Goal: Task Accomplishment & Management: Complete application form

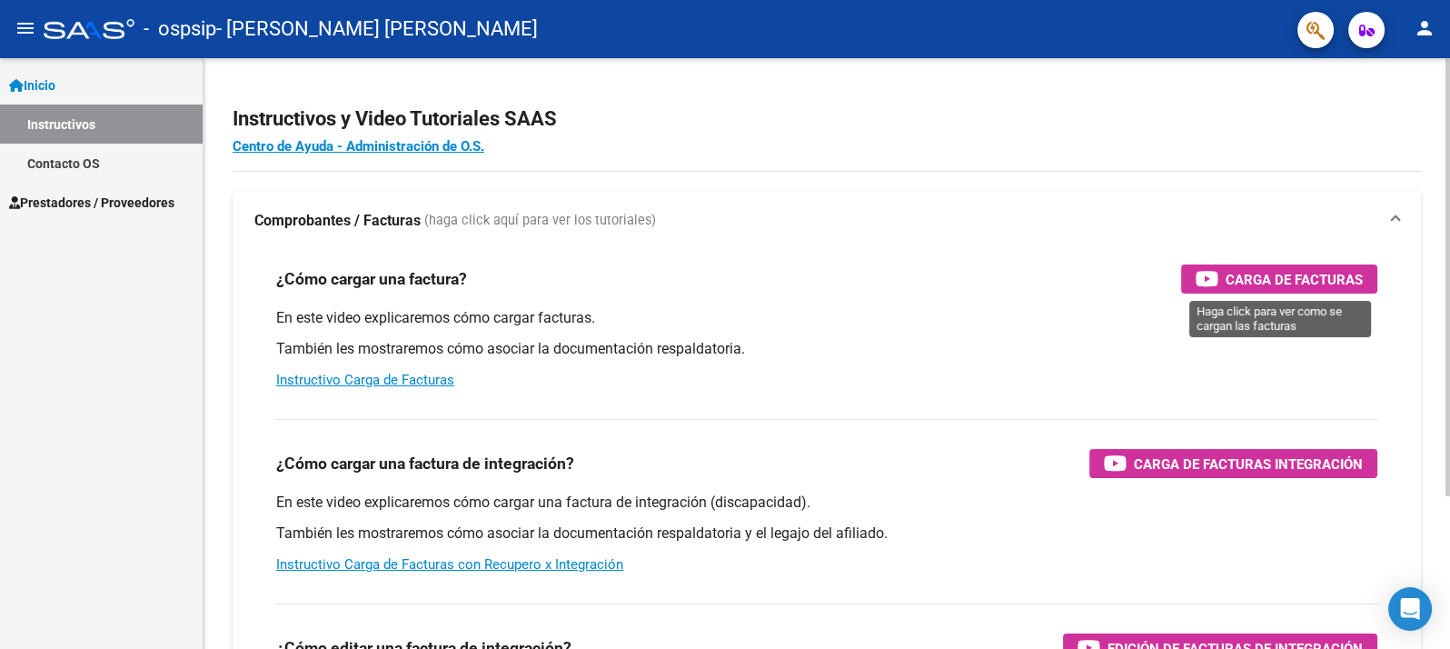
click at [1238, 273] on span "Carga de Facturas" at bounding box center [1294, 279] width 137 height 23
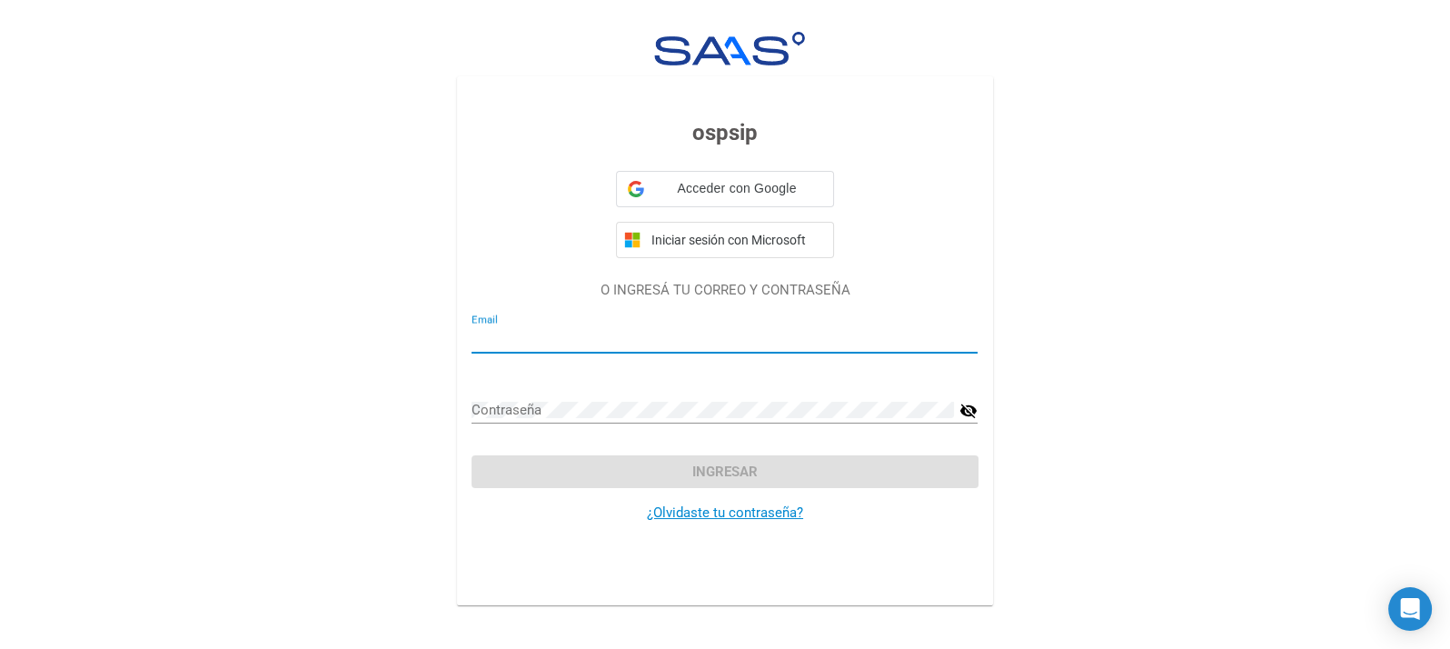
type input "[EMAIL_ADDRESS][DOMAIN_NAME]"
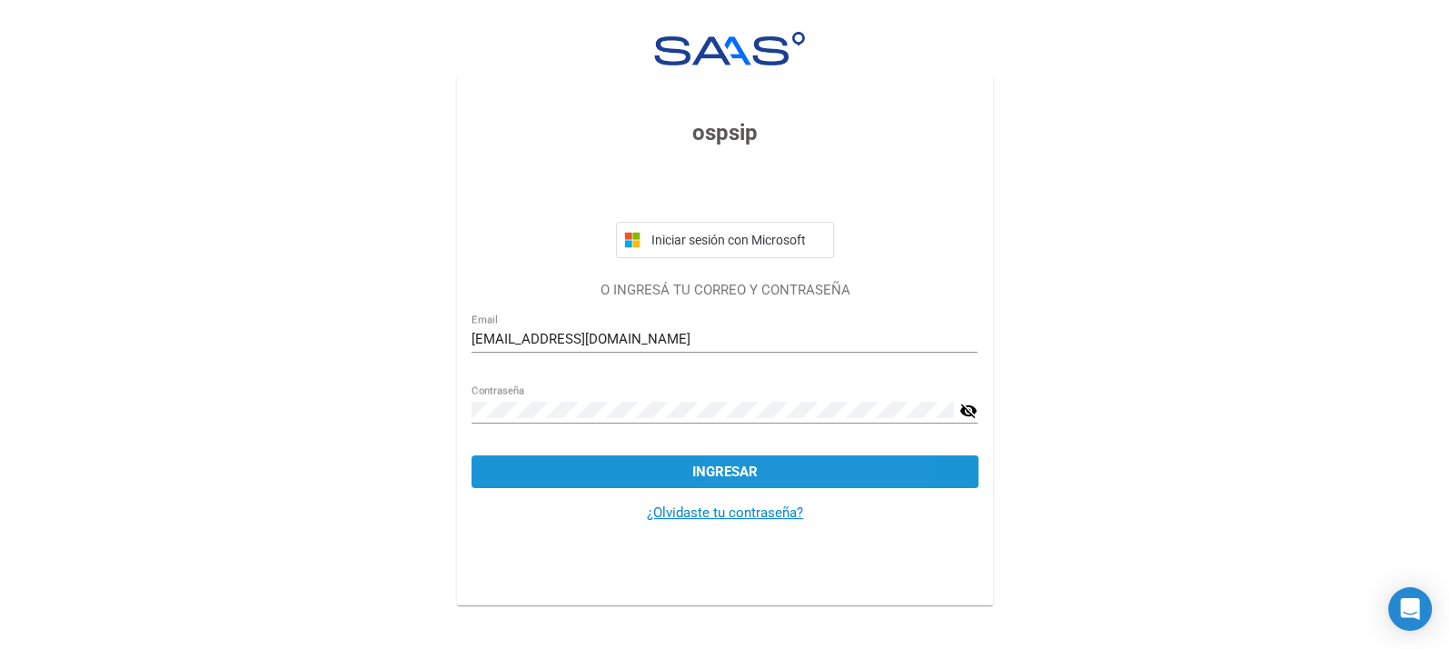
click at [771, 469] on button "Ingresar" at bounding box center [725, 471] width 506 height 33
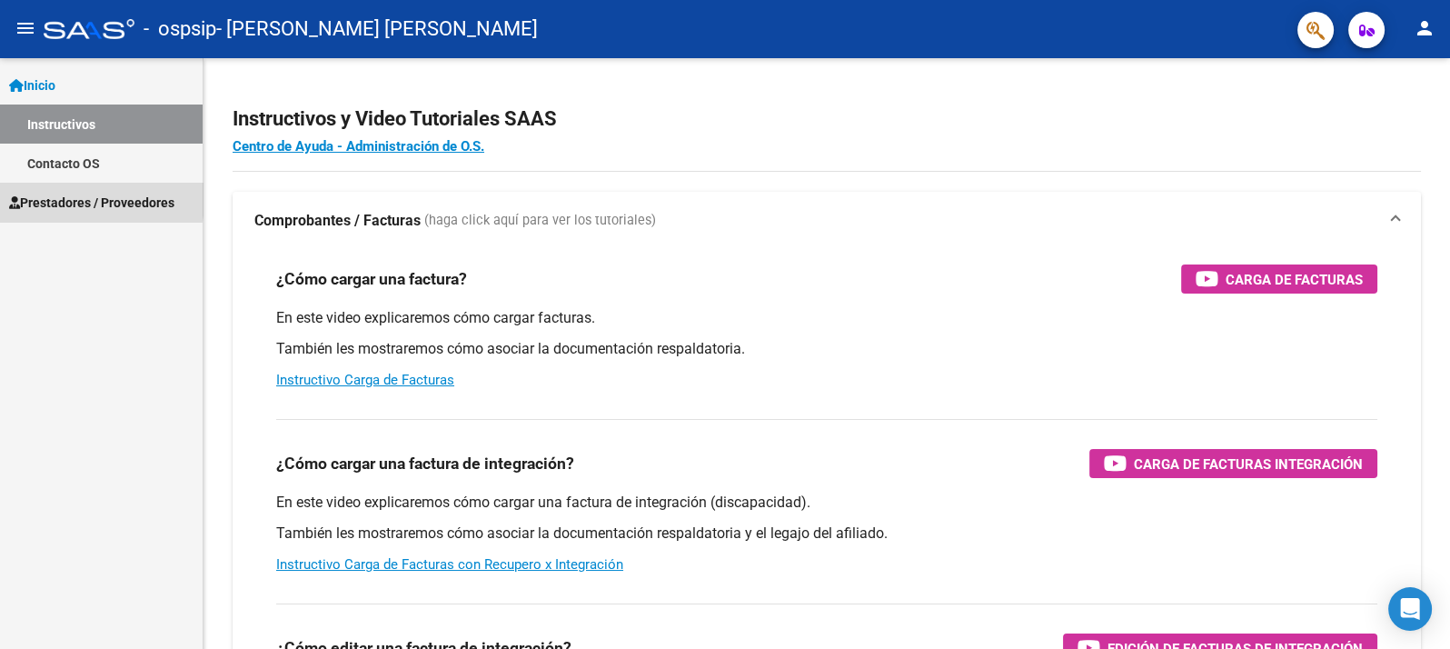
click at [42, 198] on span "Prestadores / Proveedores" at bounding box center [91, 203] width 165 height 20
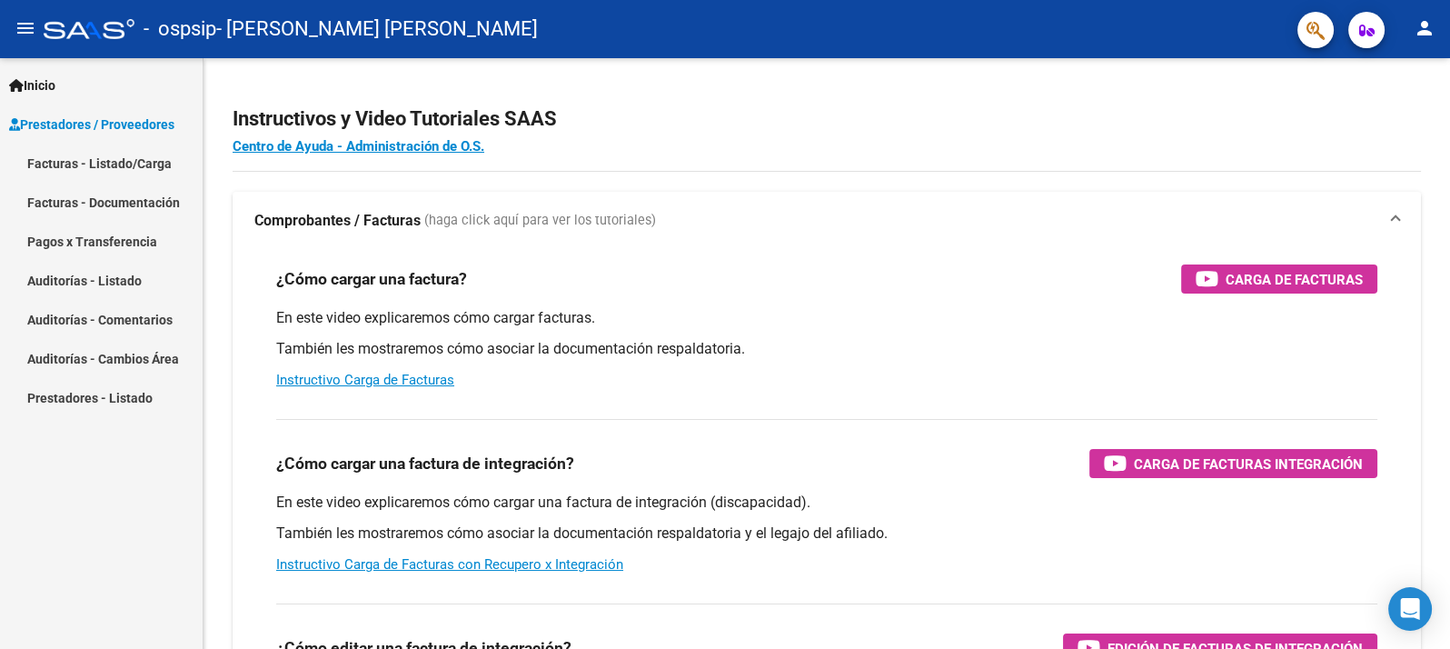
click at [109, 159] on link "Facturas - Listado/Carga" at bounding box center [101, 163] width 203 height 39
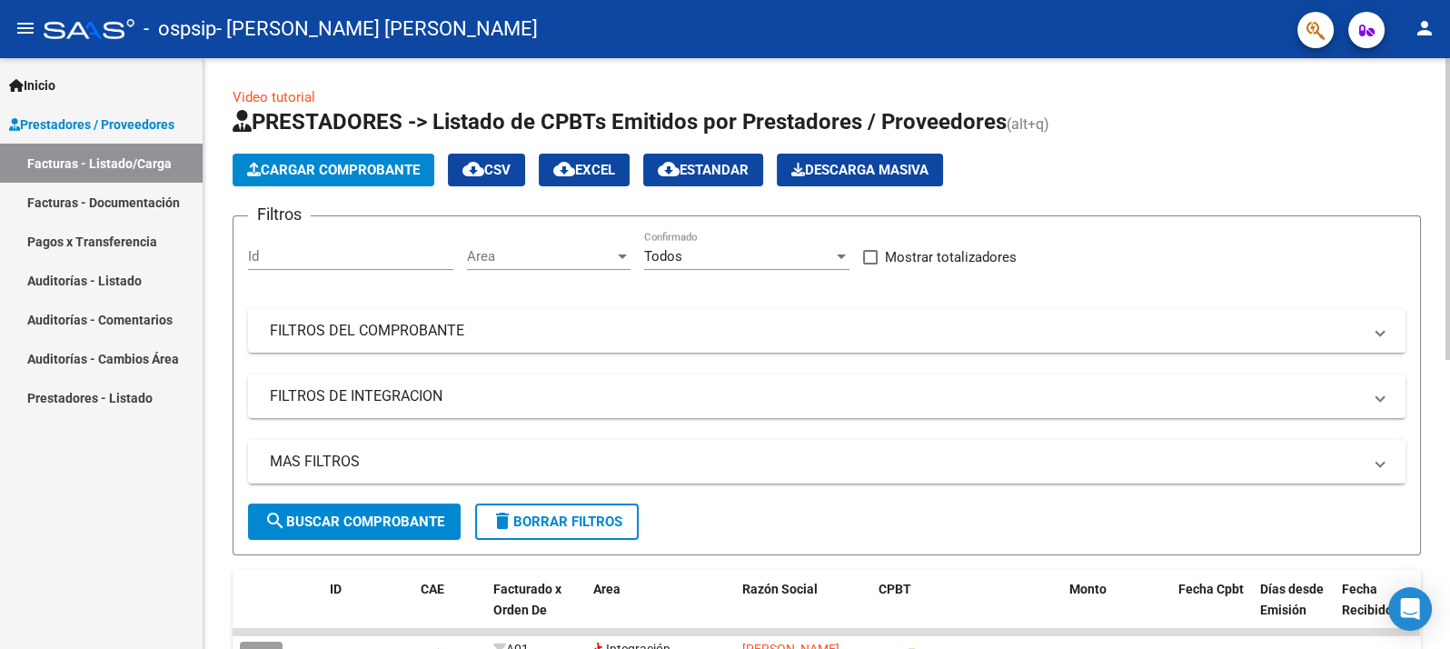
click at [360, 166] on span "Cargar Comprobante" at bounding box center [333, 170] width 173 height 16
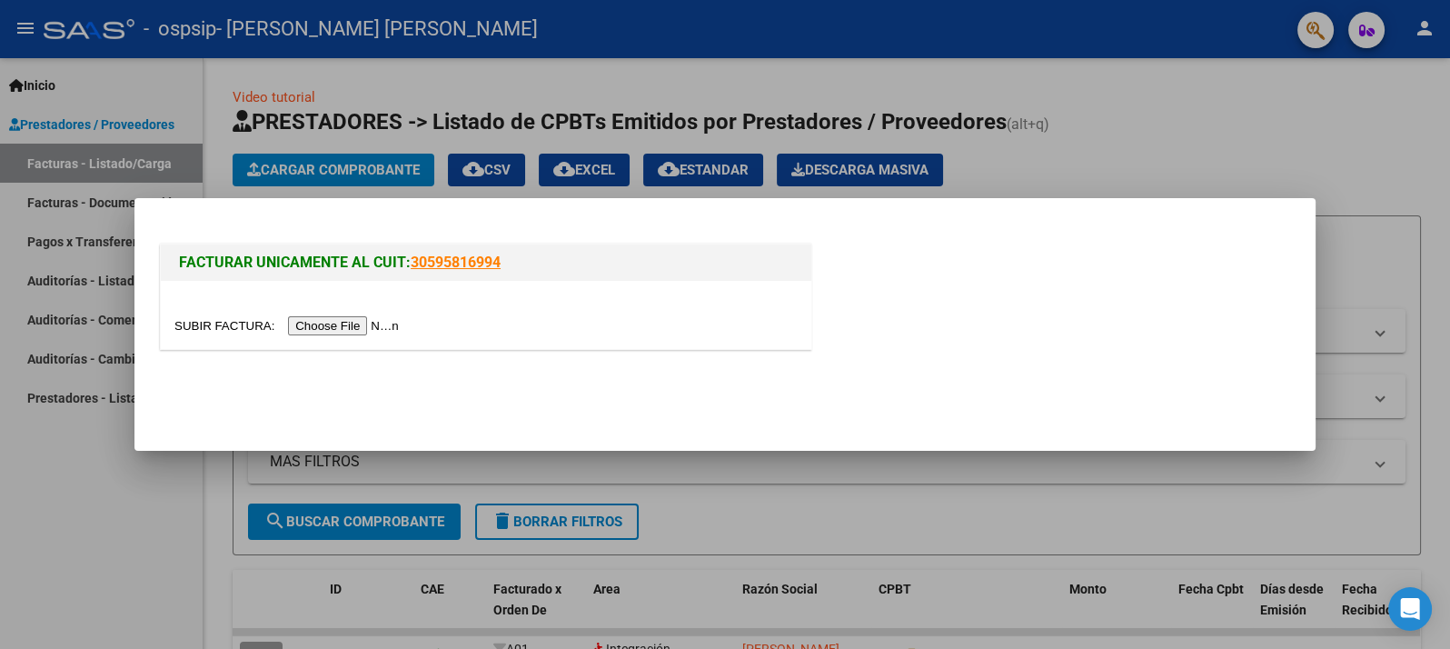
click at [366, 322] on input "file" at bounding box center [289, 325] width 230 height 19
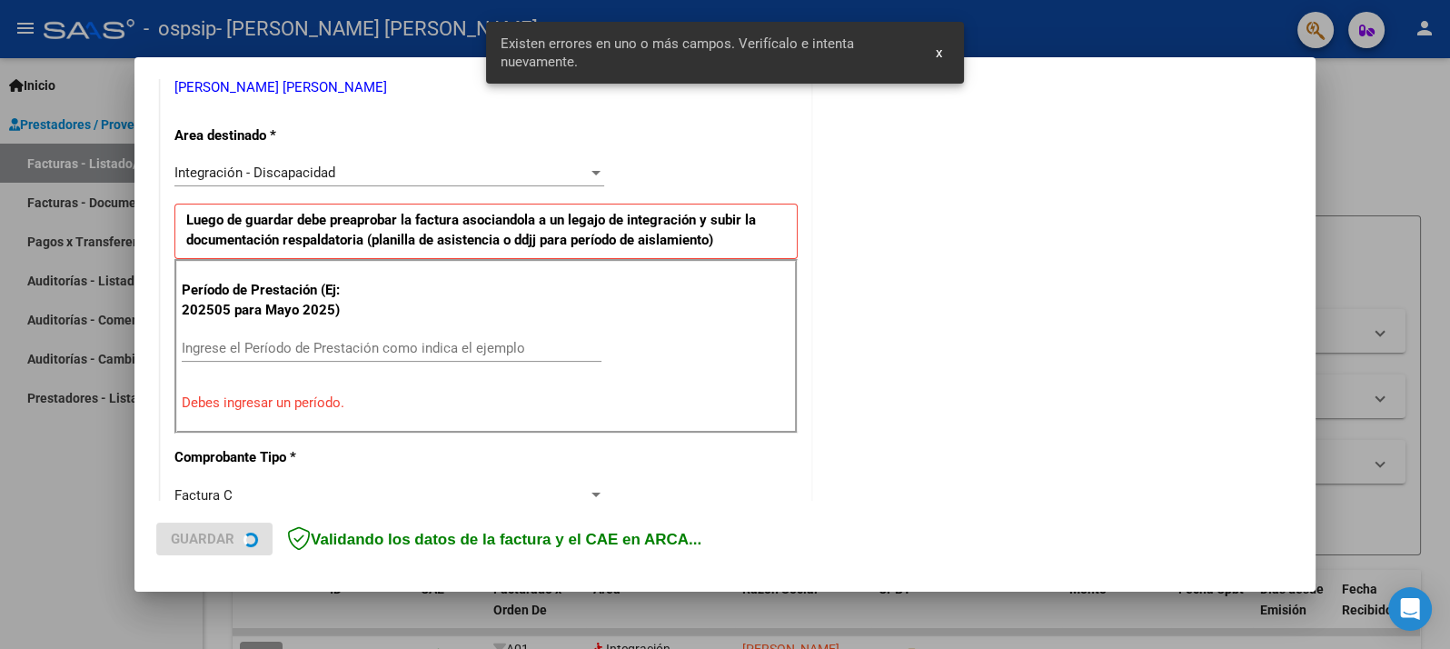
scroll to position [386, 0]
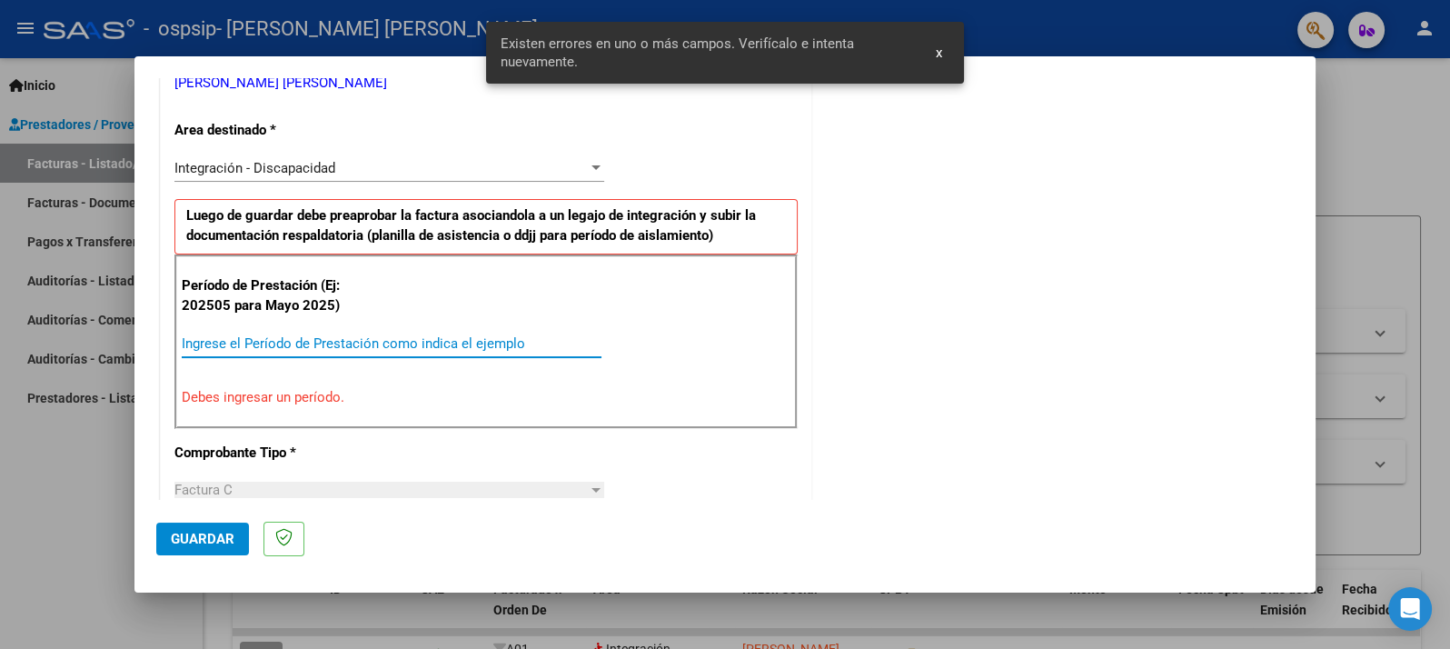
click at [239, 340] on input "Ingrese el Período de Prestación como indica el ejemplo" at bounding box center [392, 343] width 420 height 16
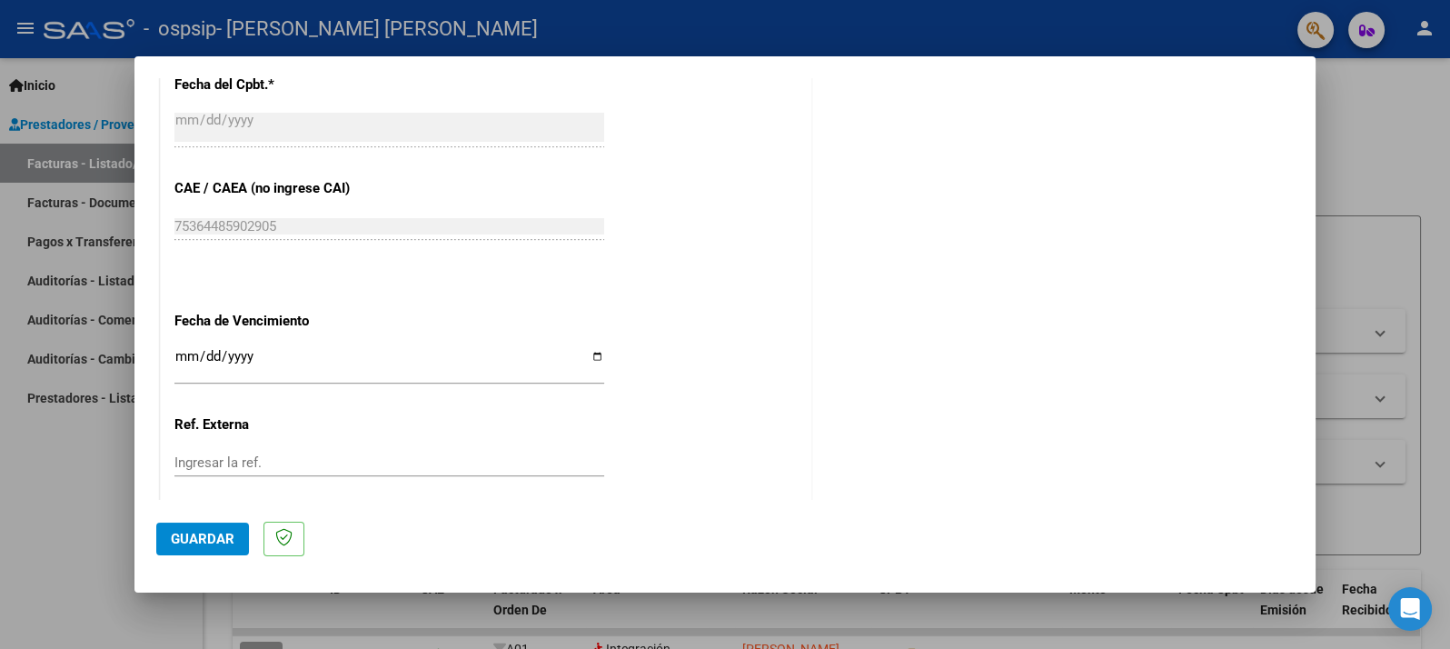
scroll to position [1092, 0]
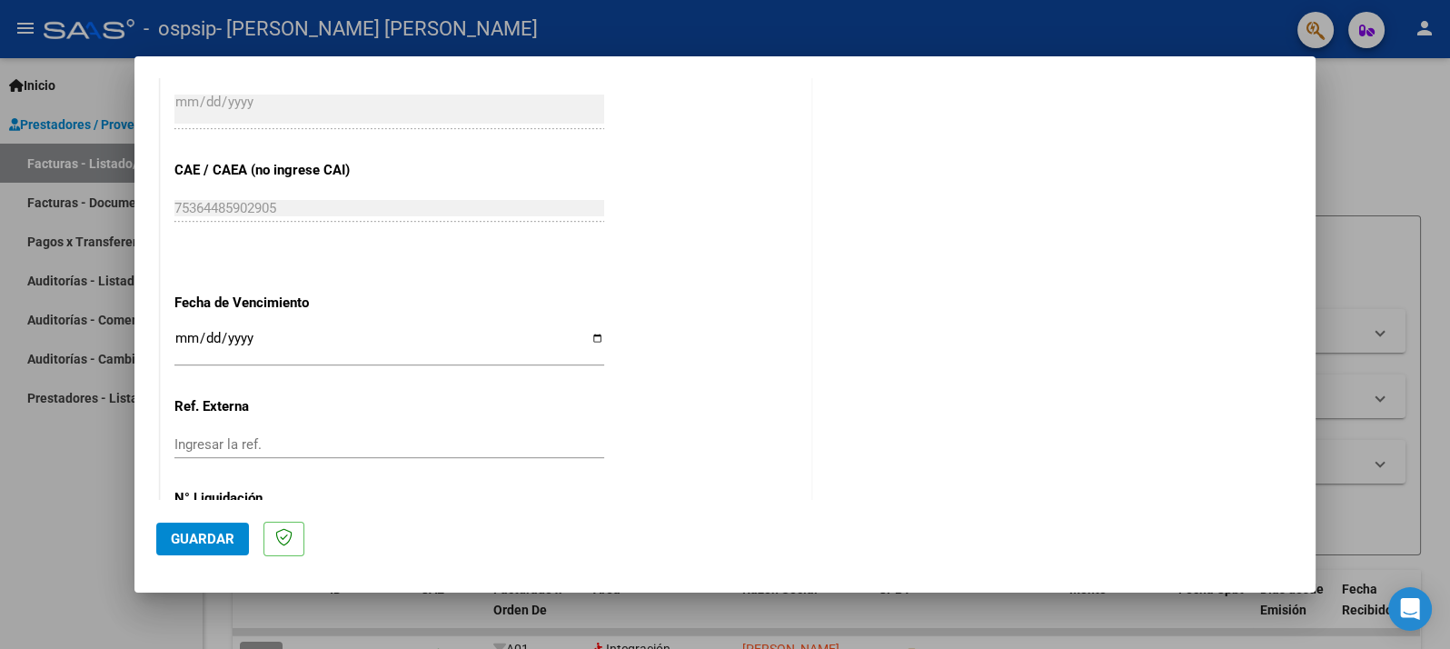
type input "202508"
click at [590, 333] on input "Ingresar la fecha" at bounding box center [389, 345] width 430 height 29
type input "[DATE]"
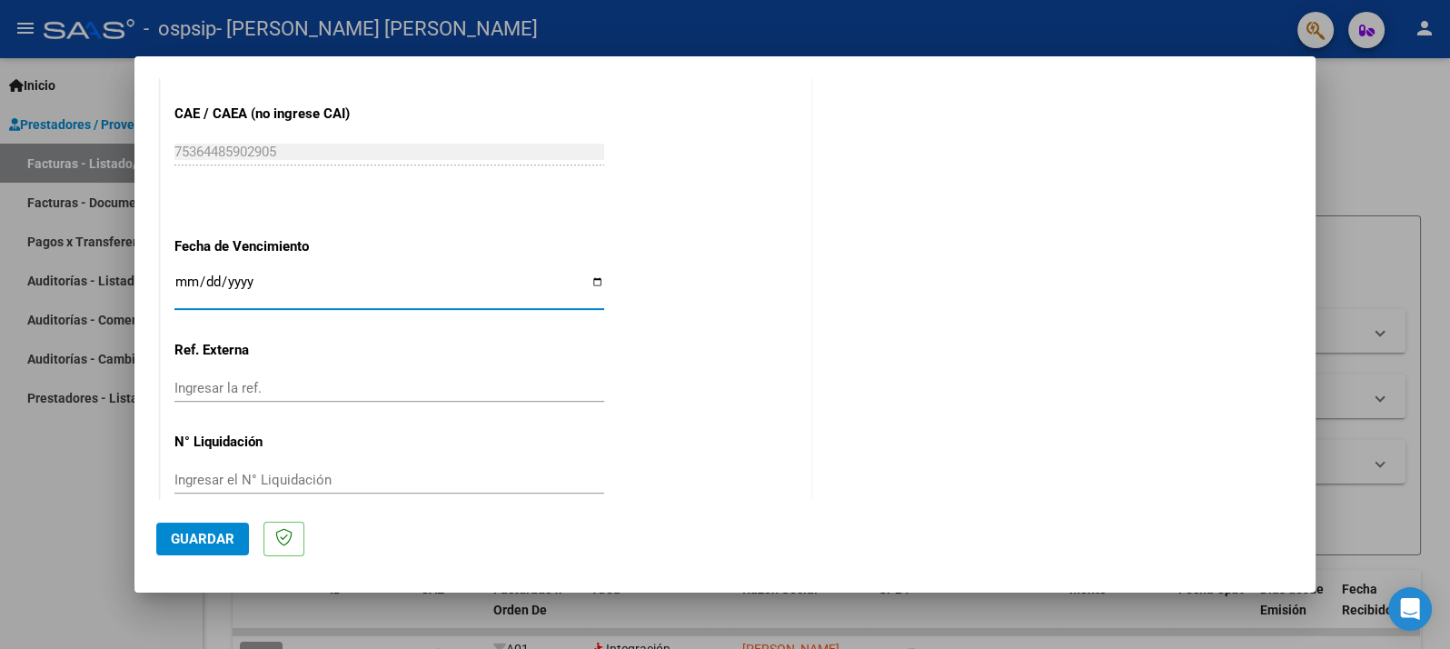
scroll to position [1175, 0]
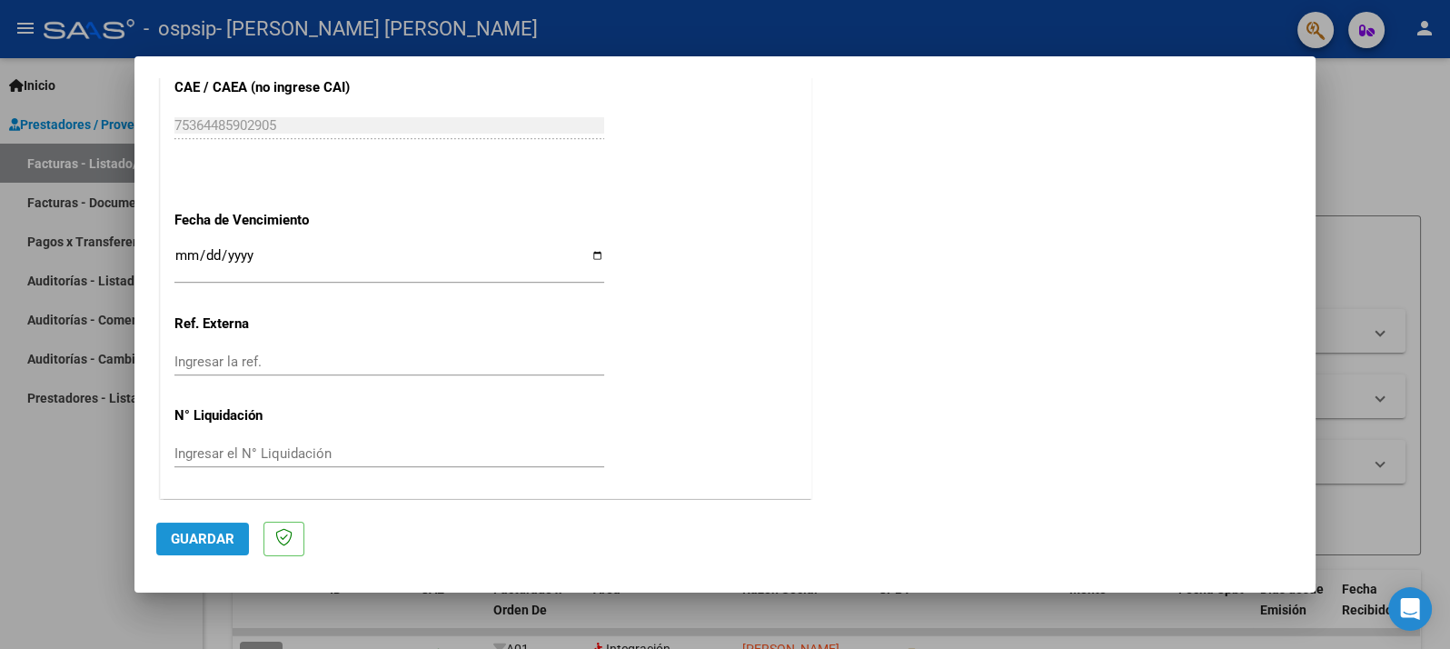
click at [214, 531] on span "Guardar" at bounding box center [203, 539] width 64 height 16
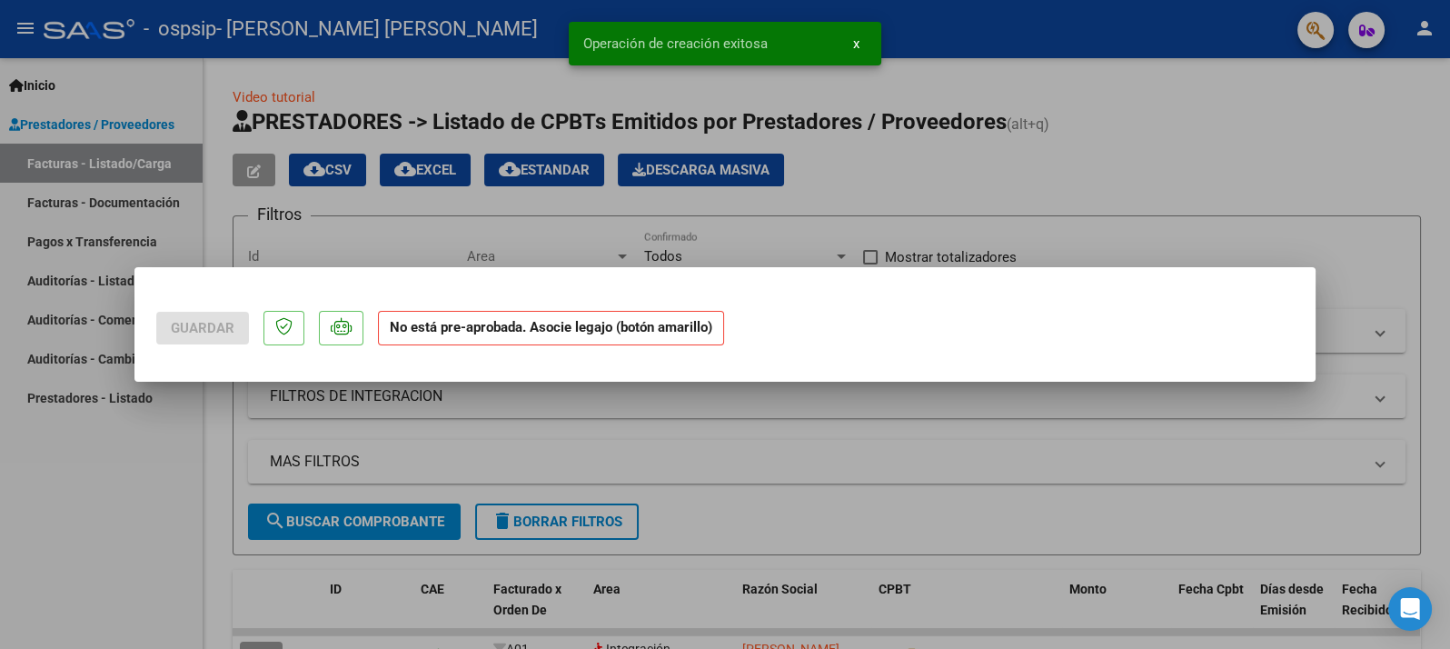
scroll to position [0, 0]
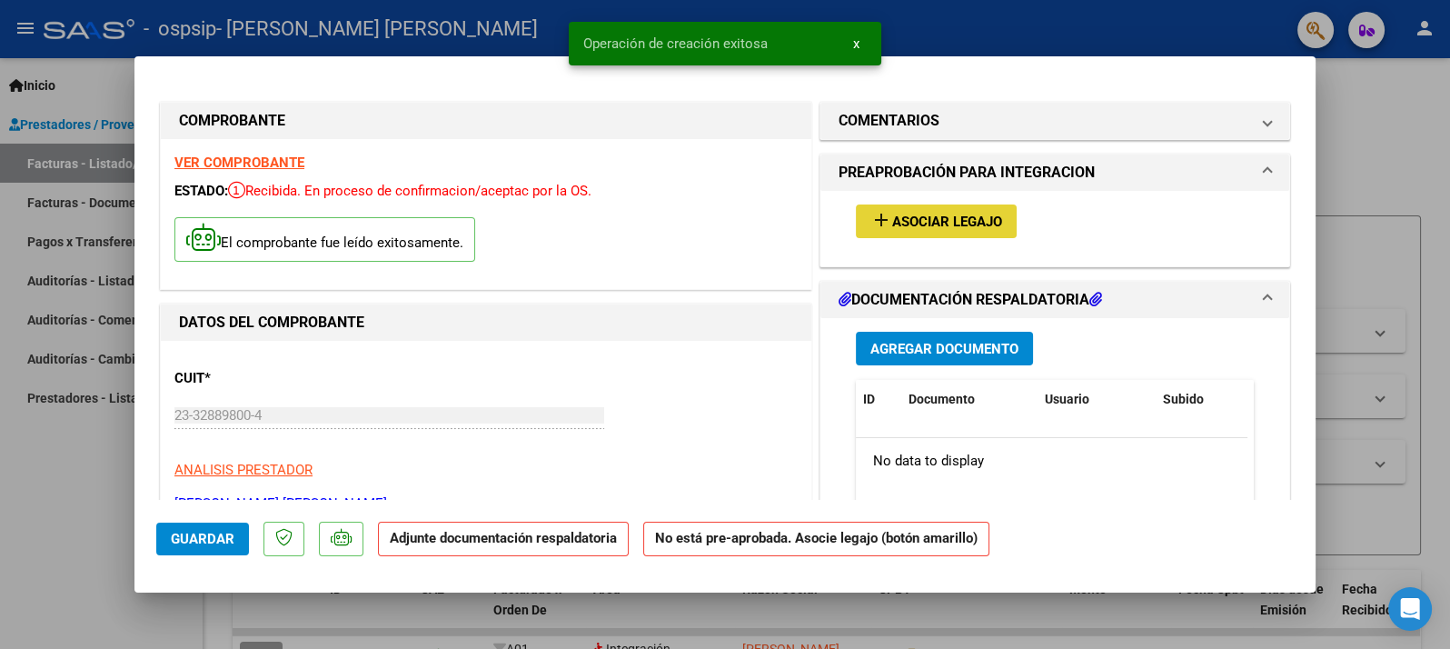
click at [922, 215] on span "Asociar Legajo" at bounding box center [947, 222] width 110 height 16
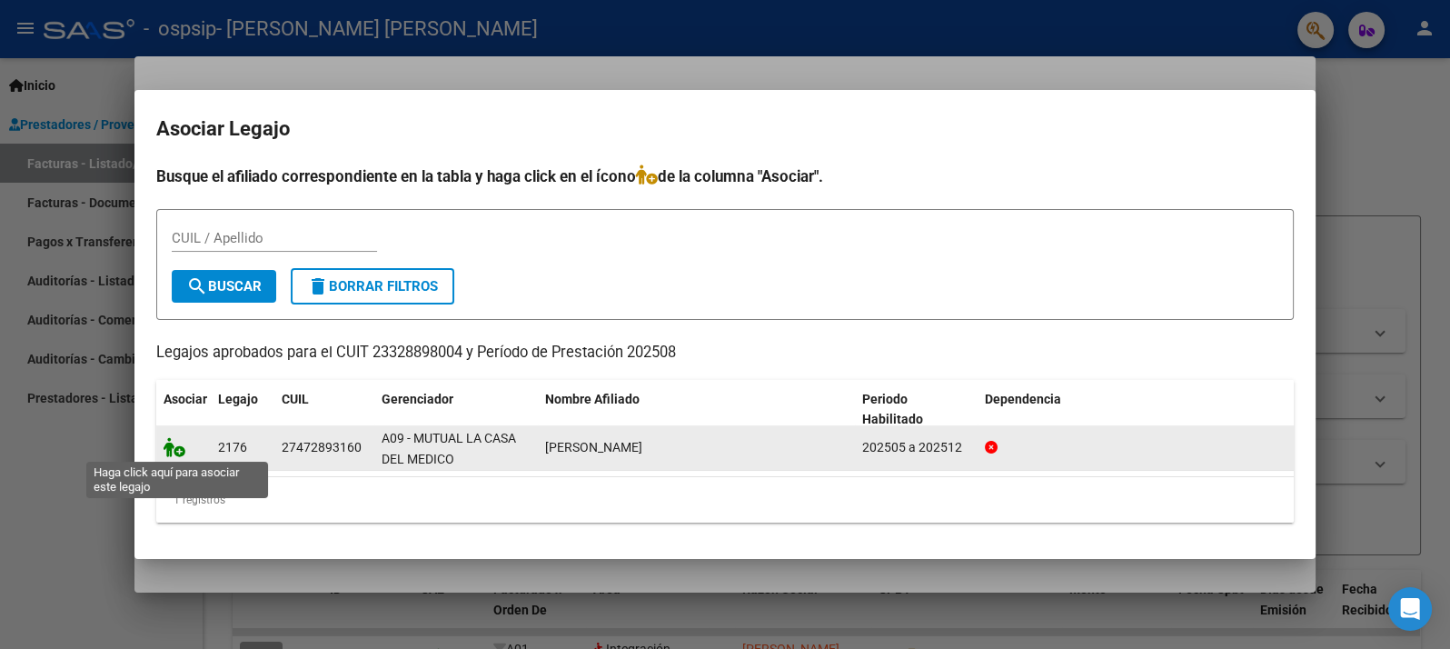
click at [172, 442] on icon at bounding box center [175, 447] width 22 height 20
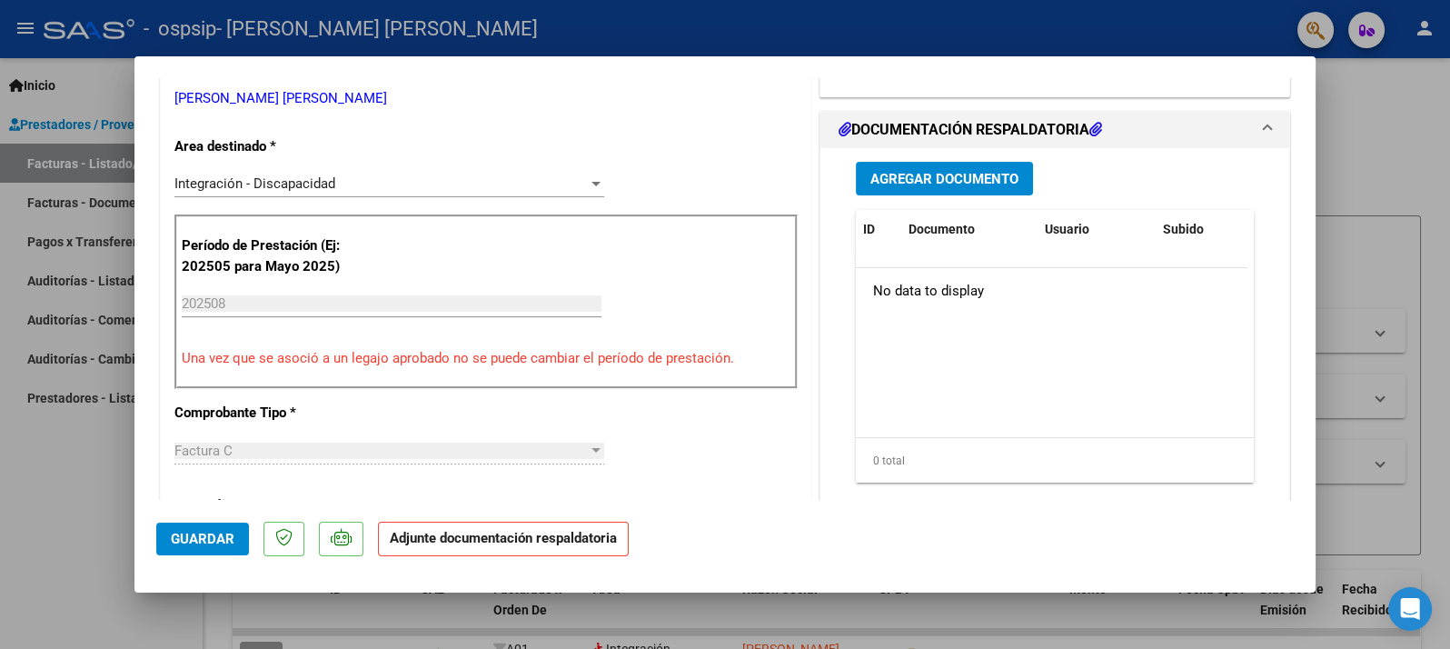
scroll to position [303, 0]
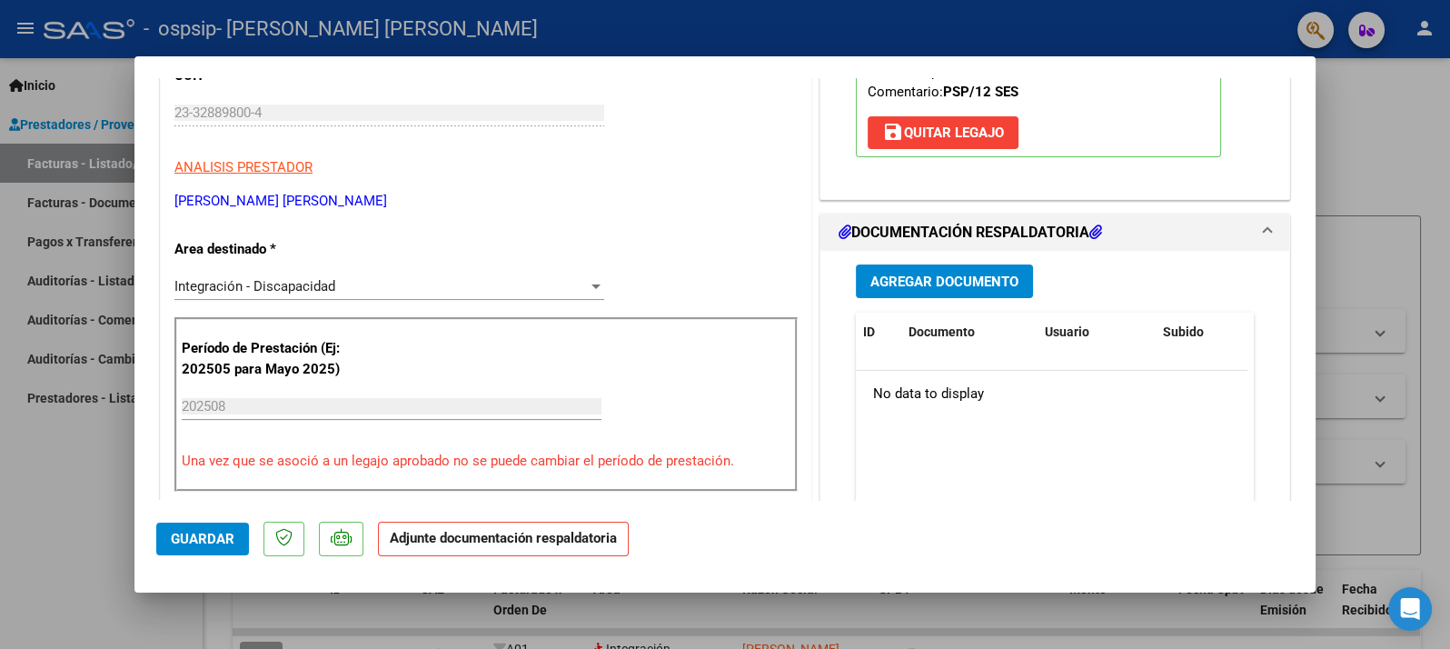
click at [968, 276] on span "Agregar Documento" at bounding box center [944, 282] width 148 height 16
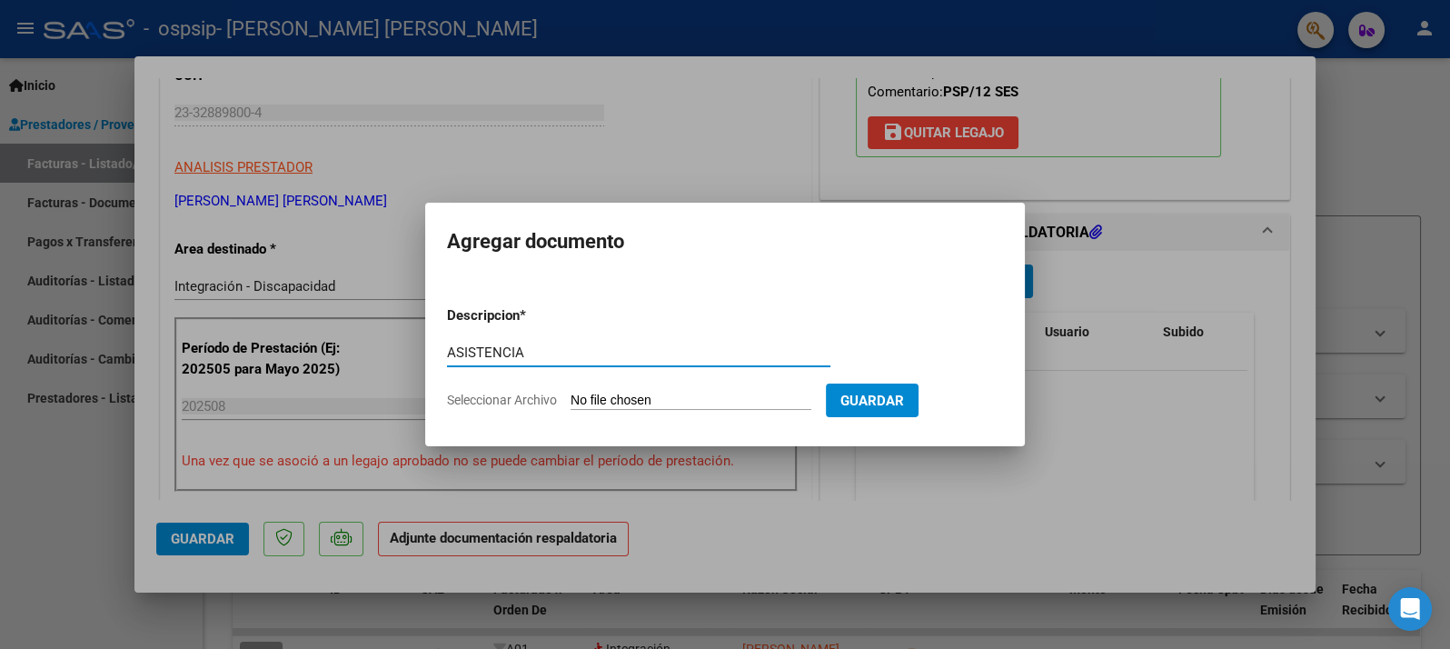
type input "ASISTENCIA"
click at [603, 397] on input "Seleccionar Archivo" at bounding box center [691, 401] width 241 height 17
type input "C:\fakepath\asist [PERSON_NAME].pdf"
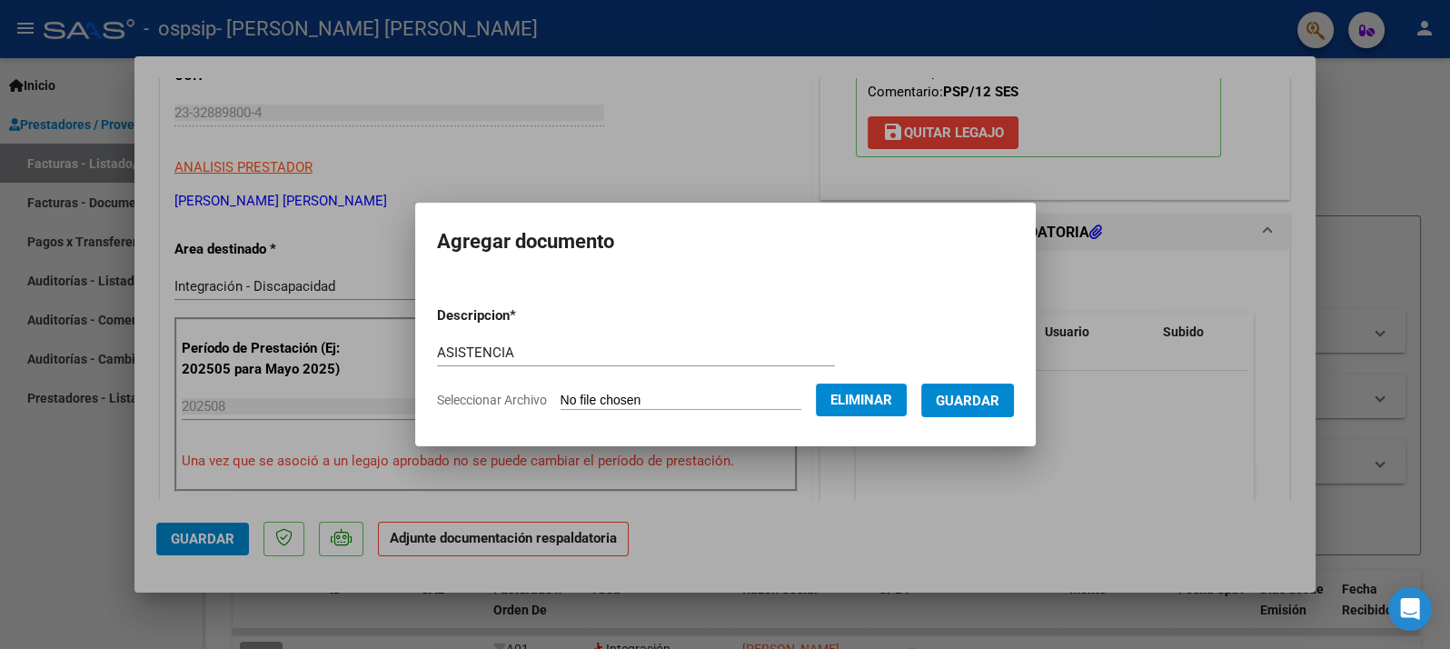
click at [1000, 397] on span "Guardar" at bounding box center [968, 401] width 64 height 16
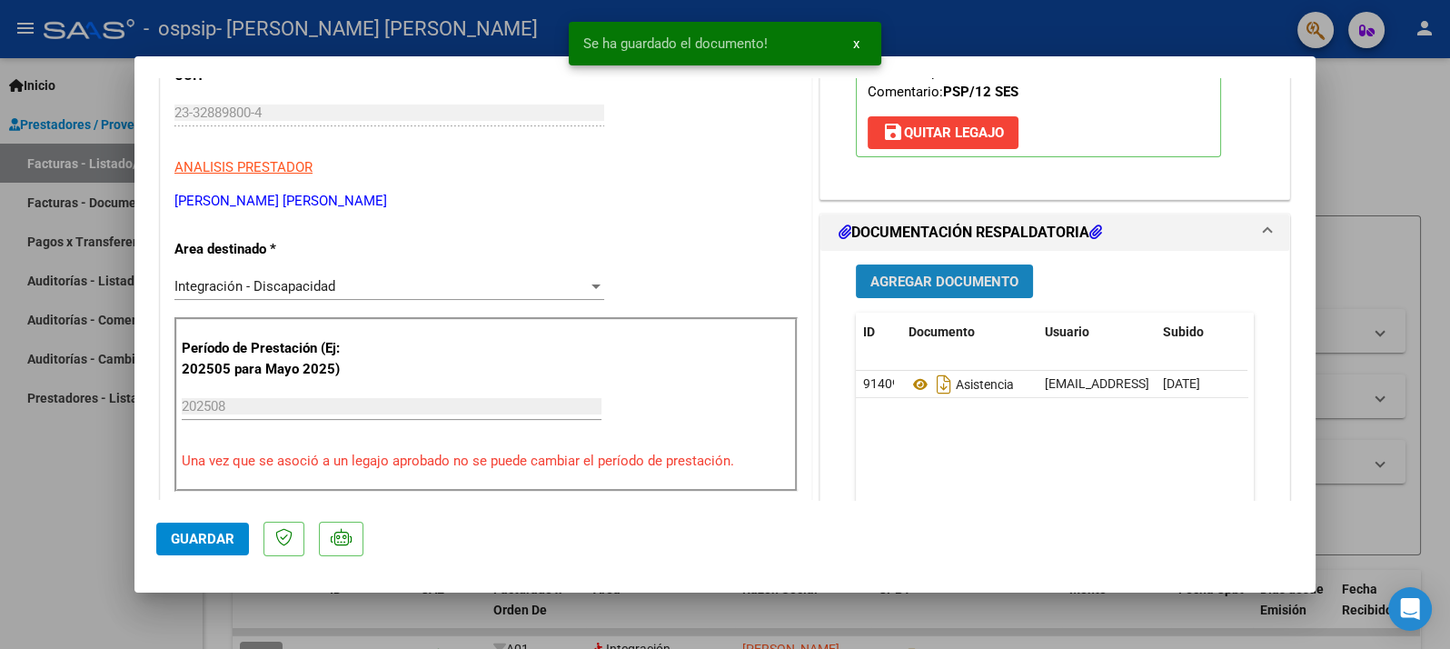
click at [920, 276] on span "Agregar Documento" at bounding box center [944, 282] width 148 height 16
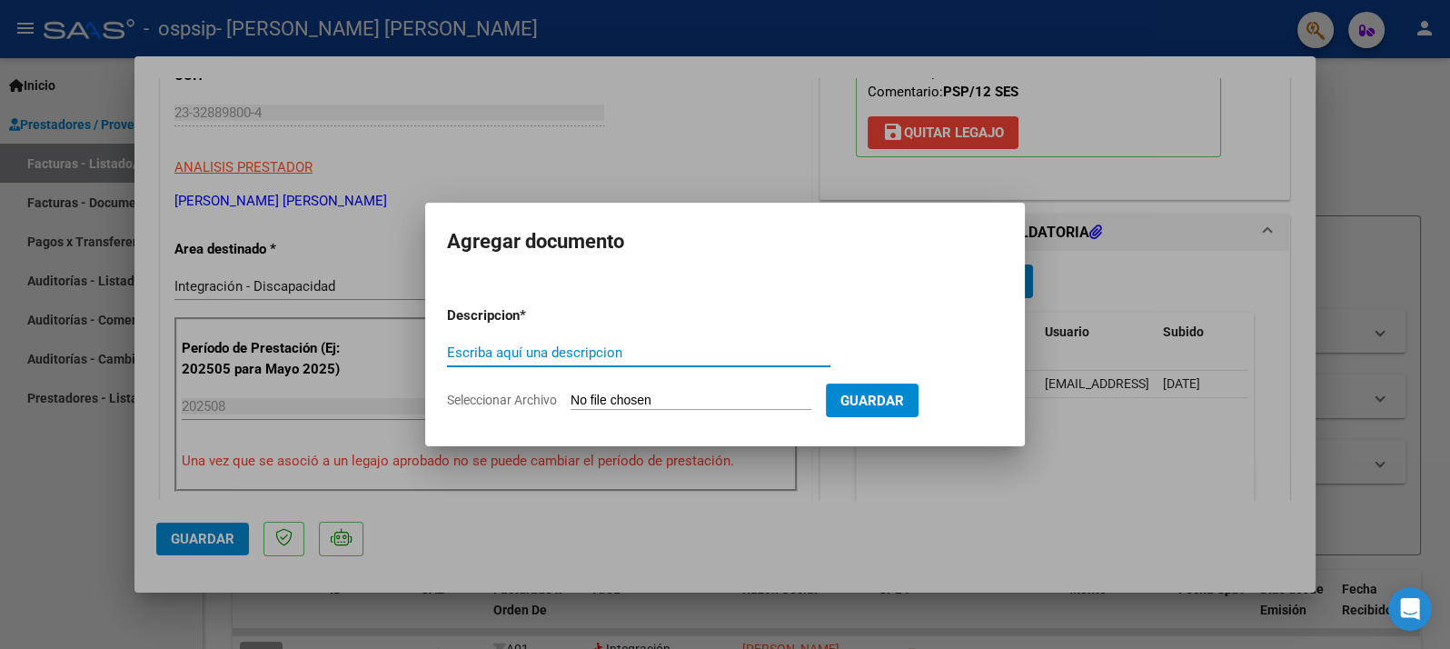
click at [537, 350] on input "Escriba aquí una descripcion" at bounding box center [638, 352] width 383 height 16
type input "AUTORIZACION"
click at [514, 403] on span "Seleccionar Archivo" at bounding box center [502, 400] width 110 height 15
click at [571, 403] on input "Seleccionar Archivo" at bounding box center [691, 401] width 241 height 17
type input "C:\fakepath\[PERSON_NAME] PSP AUTORIZACION 2025 SEGUN RESOLUCION 360 22__firmad…"
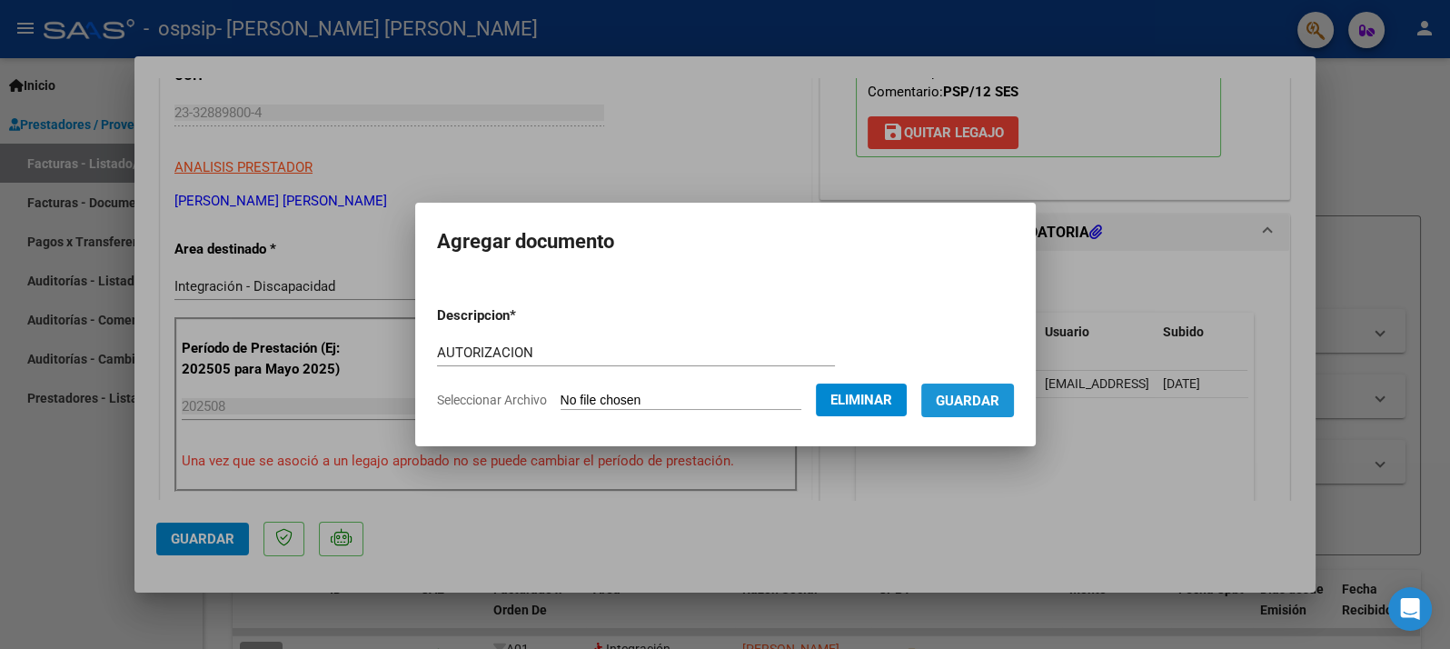
click at [996, 387] on button "Guardar" at bounding box center [967, 400] width 93 height 34
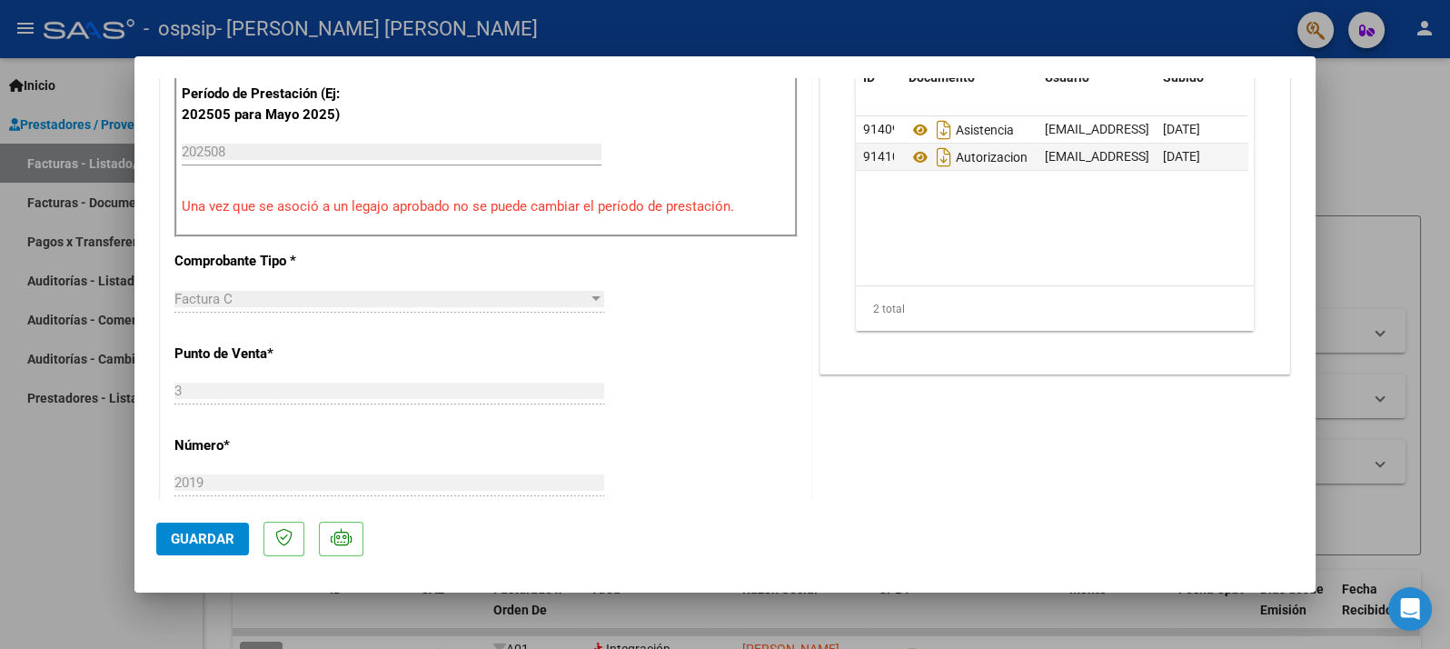
scroll to position [606, 0]
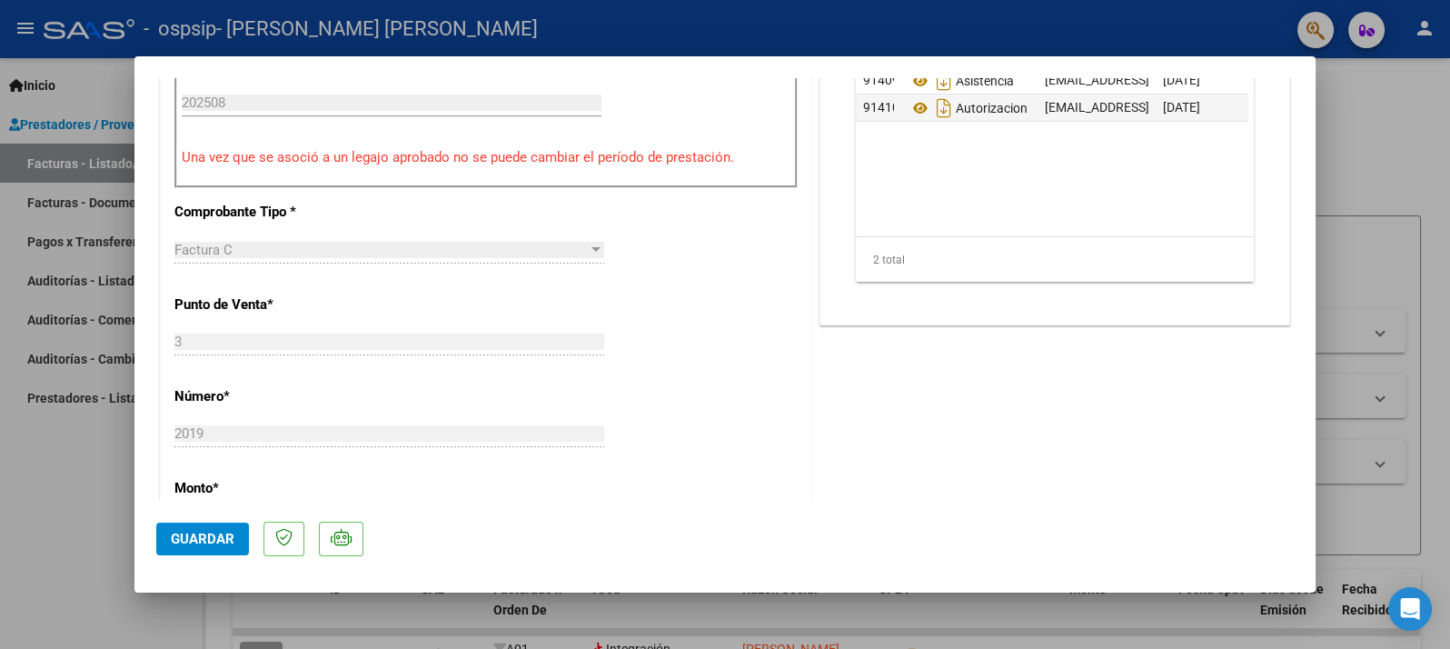
click at [183, 535] on span "Guardar" at bounding box center [203, 539] width 64 height 16
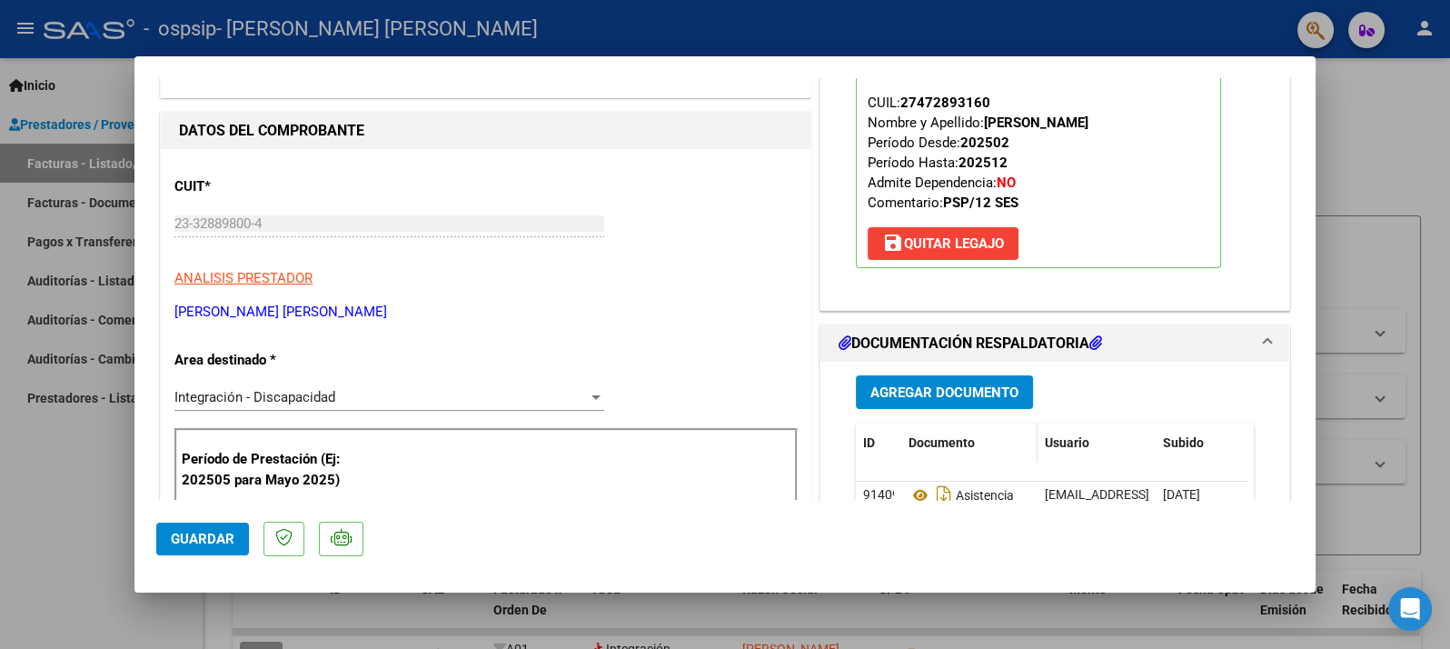
scroll to position [0, 0]
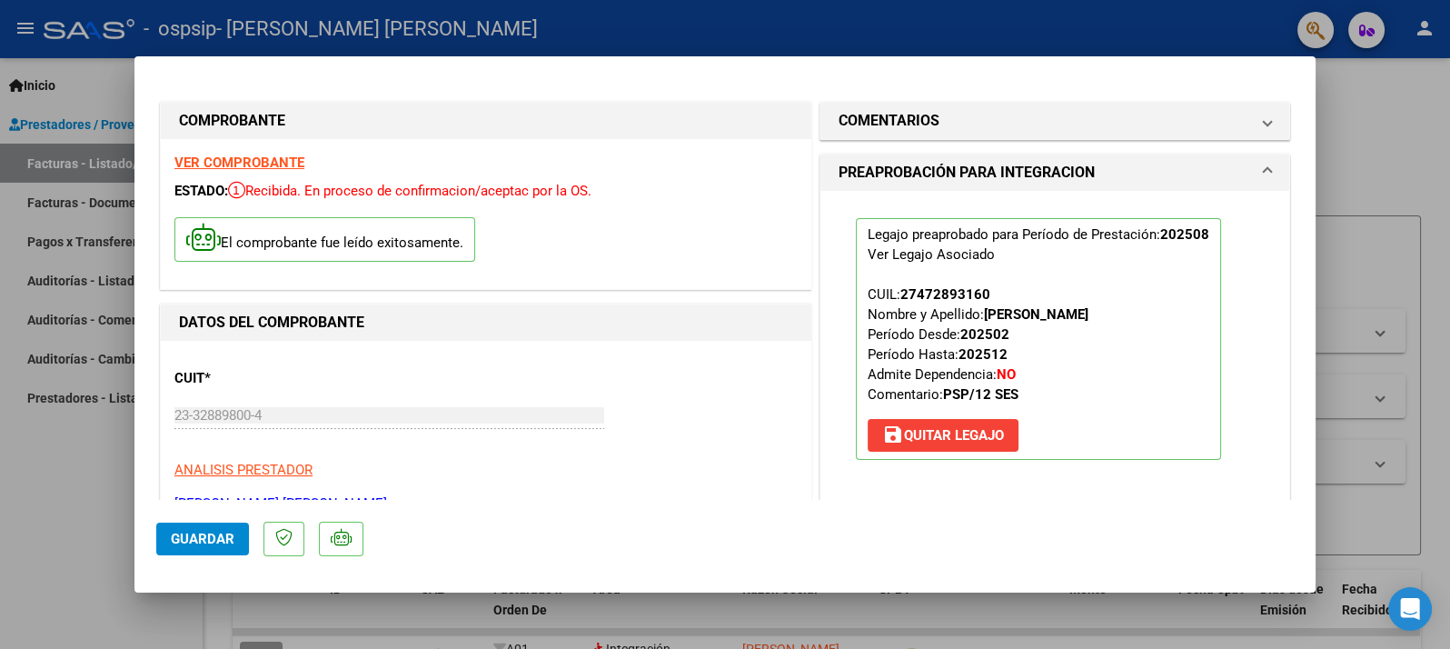
click at [1422, 23] on div at bounding box center [725, 324] width 1450 height 649
type input "$ 0,00"
